Goal: Information Seeking & Learning: Learn about a topic

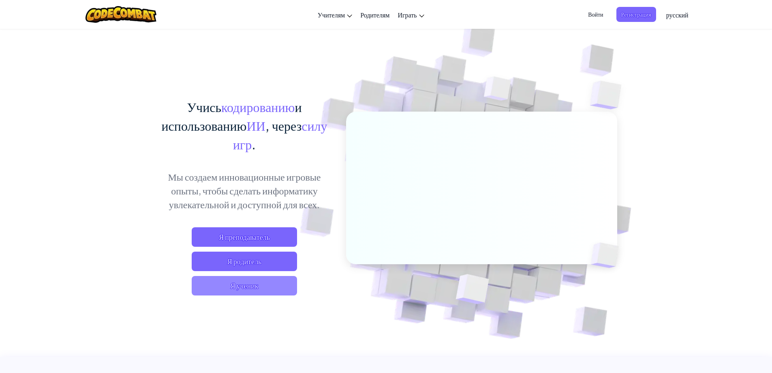
click at [268, 280] on span "Я ученик" at bounding box center [244, 285] width 105 height 19
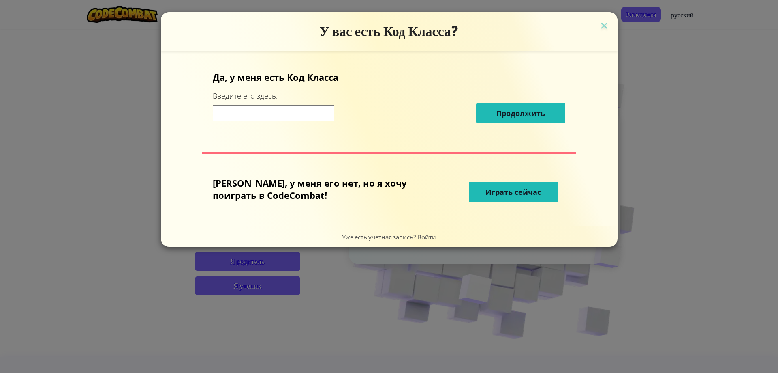
click at [510, 188] on span "Играть сейчас" at bounding box center [514, 192] width 56 height 10
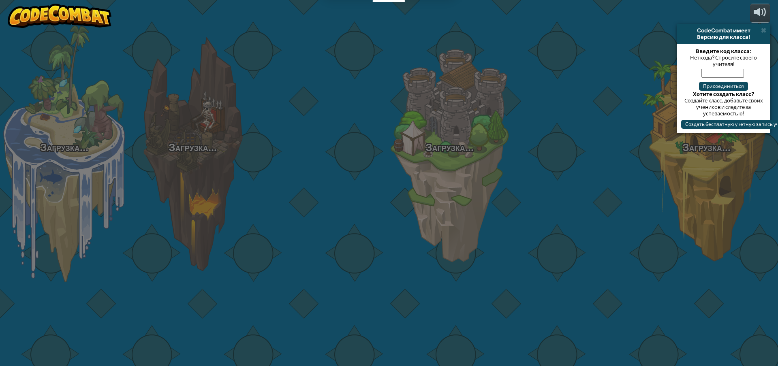
select select "ru"
